Goal: Task Accomplishment & Management: Manage account settings

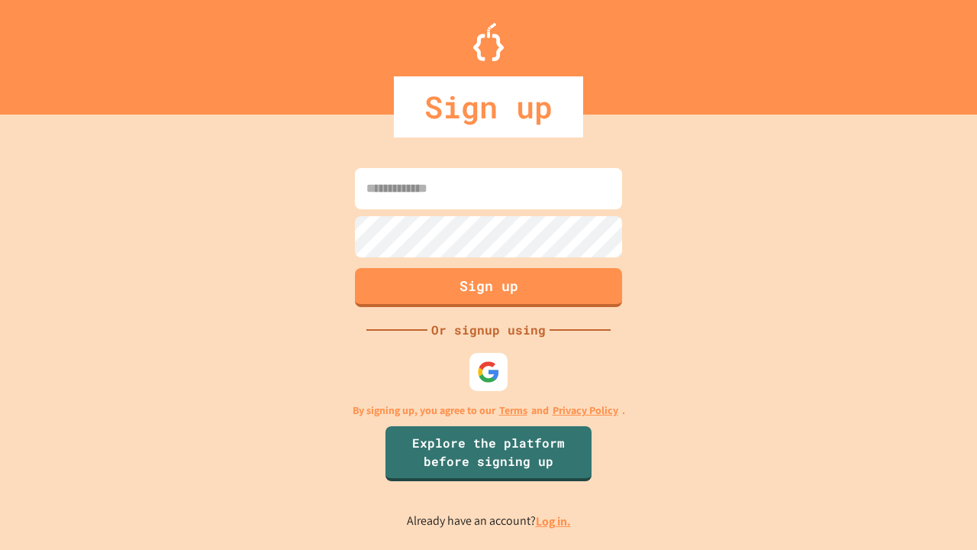
click at [554, 521] on link "Log in." at bounding box center [553, 521] width 35 height 16
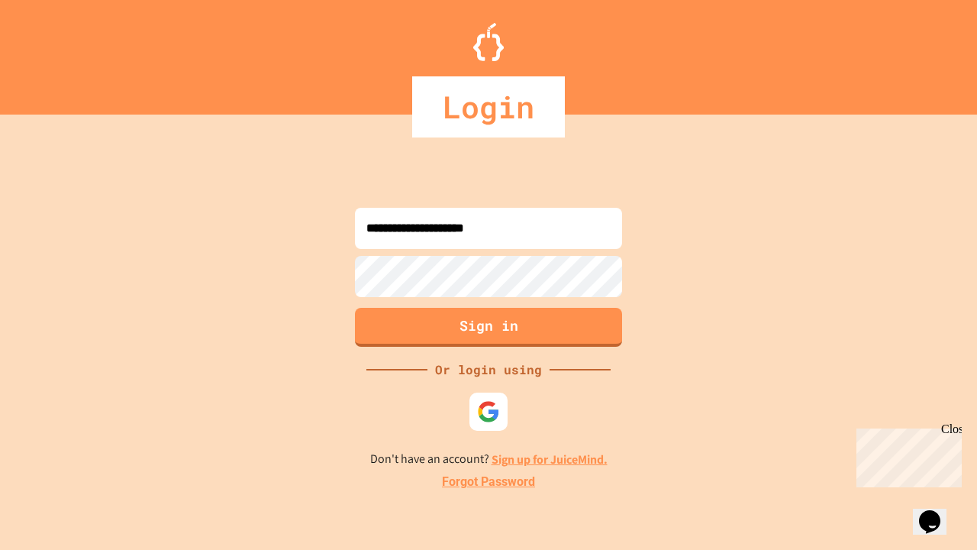
type input "**********"
